Goal: Task Accomplishment & Management: Manage account settings

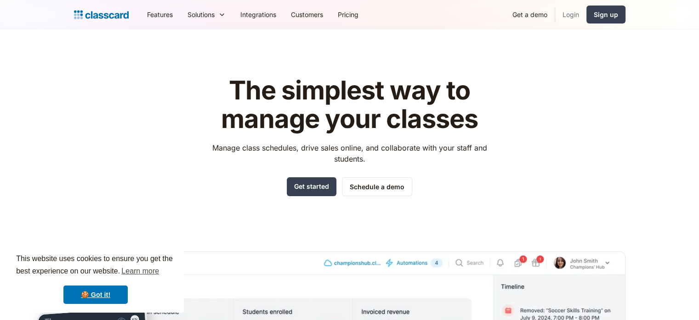
click at [570, 14] on link "Login" at bounding box center [571, 14] width 31 height 21
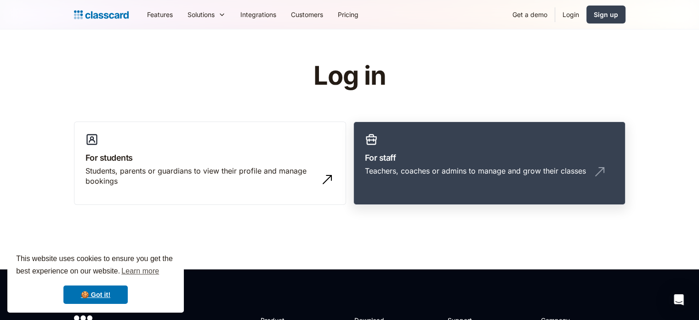
click at [422, 149] on link "For staff Teachers, coaches or admins to manage and grow their classes" at bounding box center [490, 163] width 272 height 84
